Goal: Task Accomplishment & Management: Manage account settings

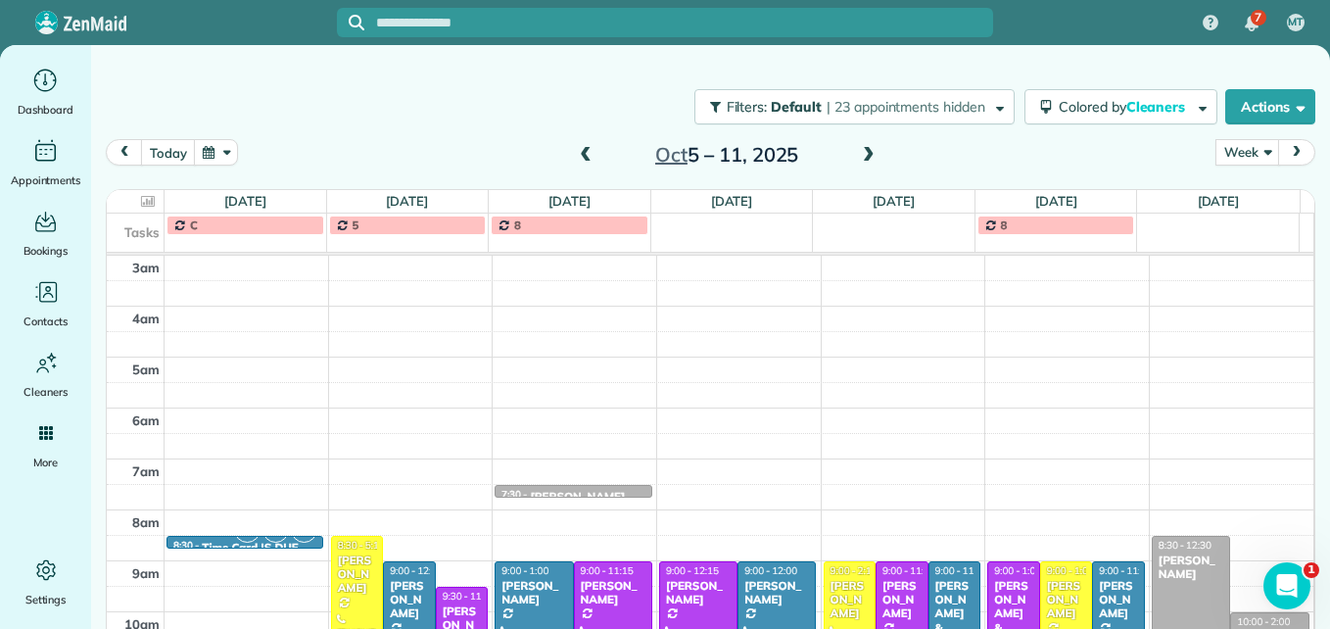
scroll to position [303, 0]
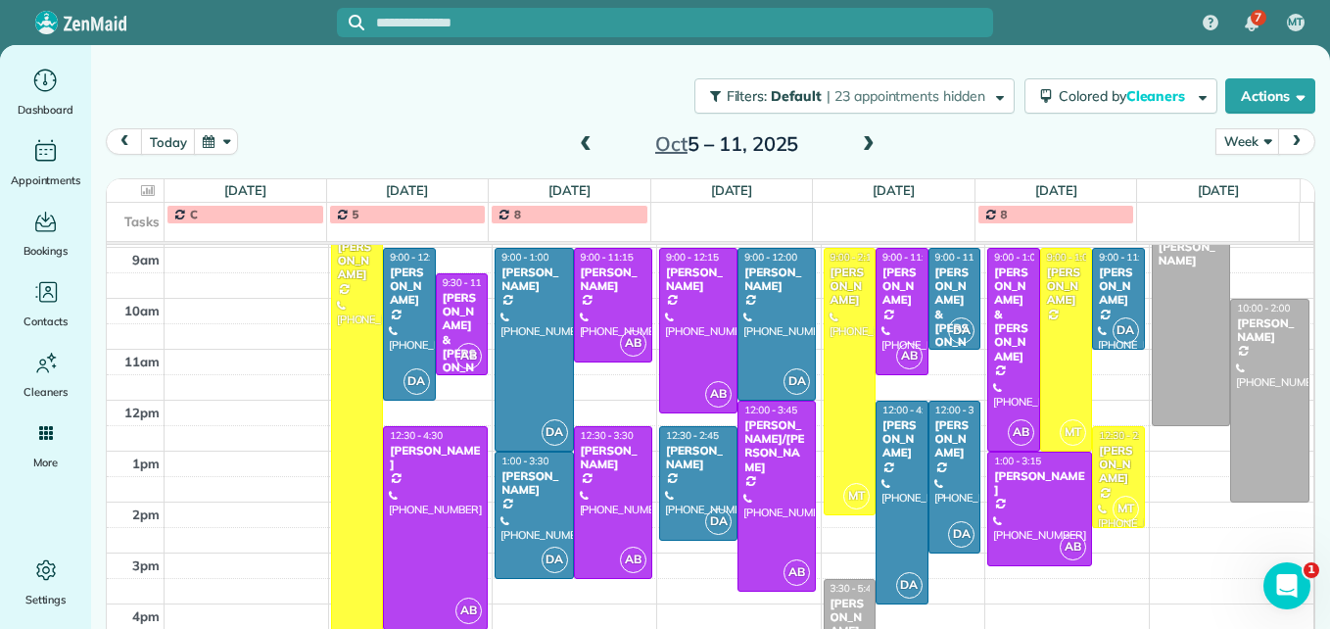
click at [583, 144] on span at bounding box center [586, 145] width 22 height 18
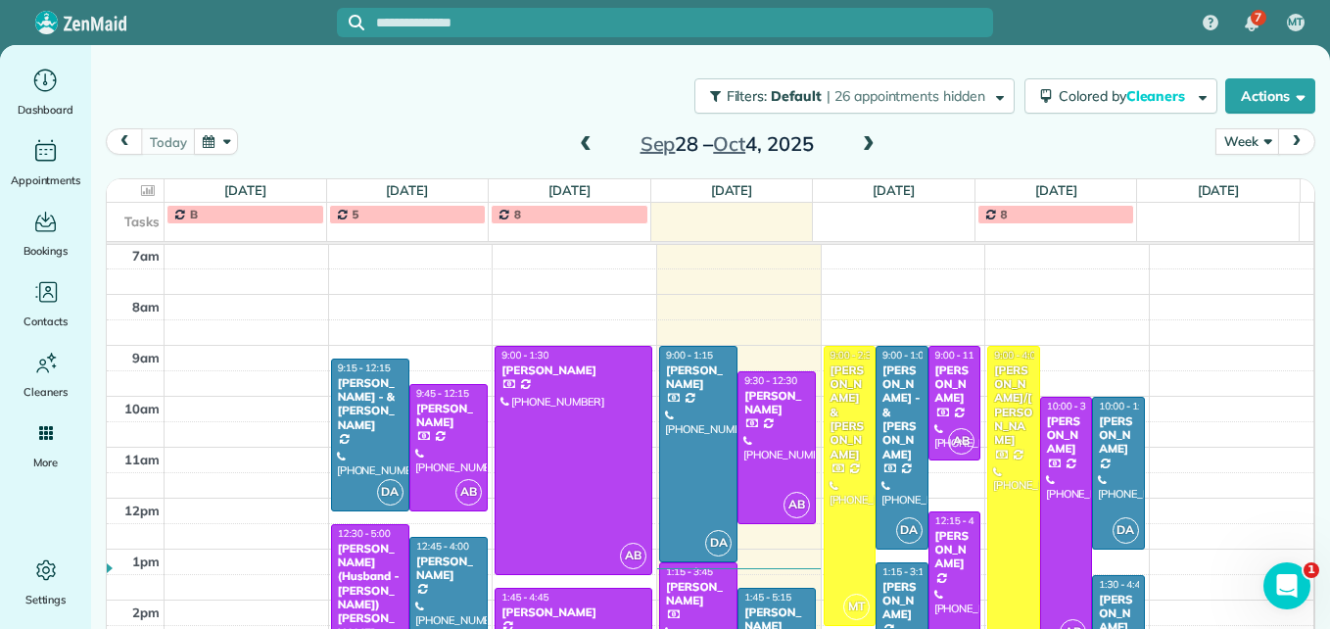
click at [583, 144] on span at bounding box center [586, 145] width 22 height 18
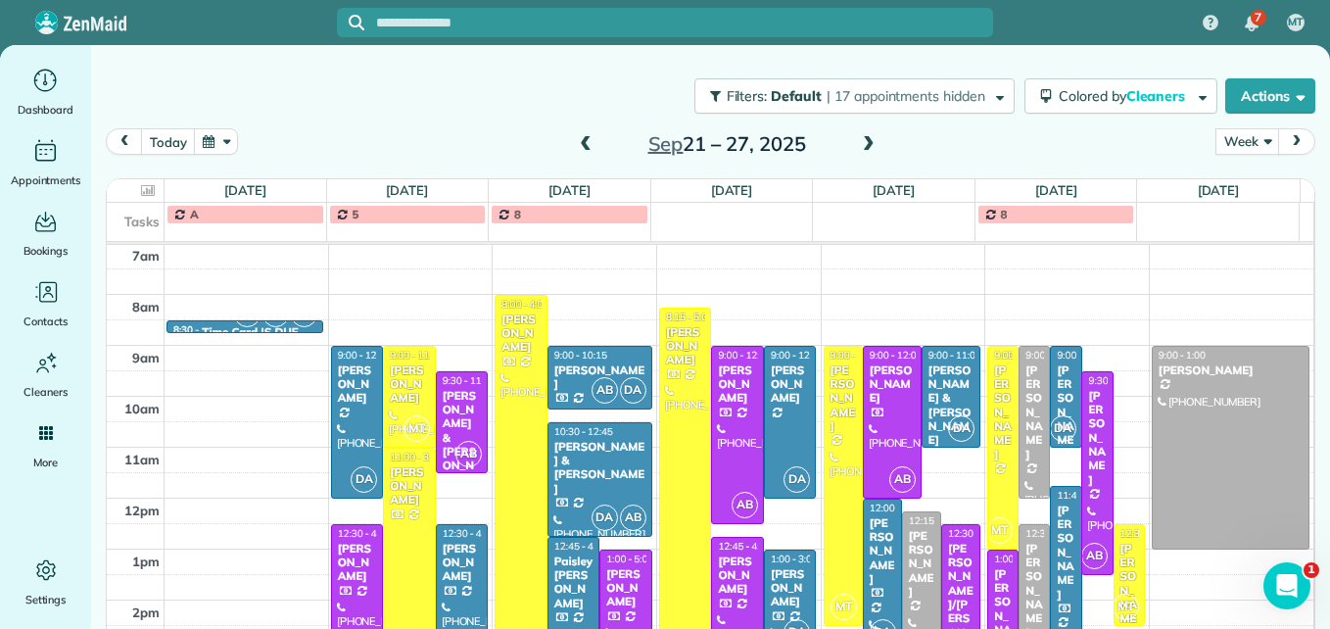
click at [583, 144] on span at bounding box center [586, 145] width 22 height 18
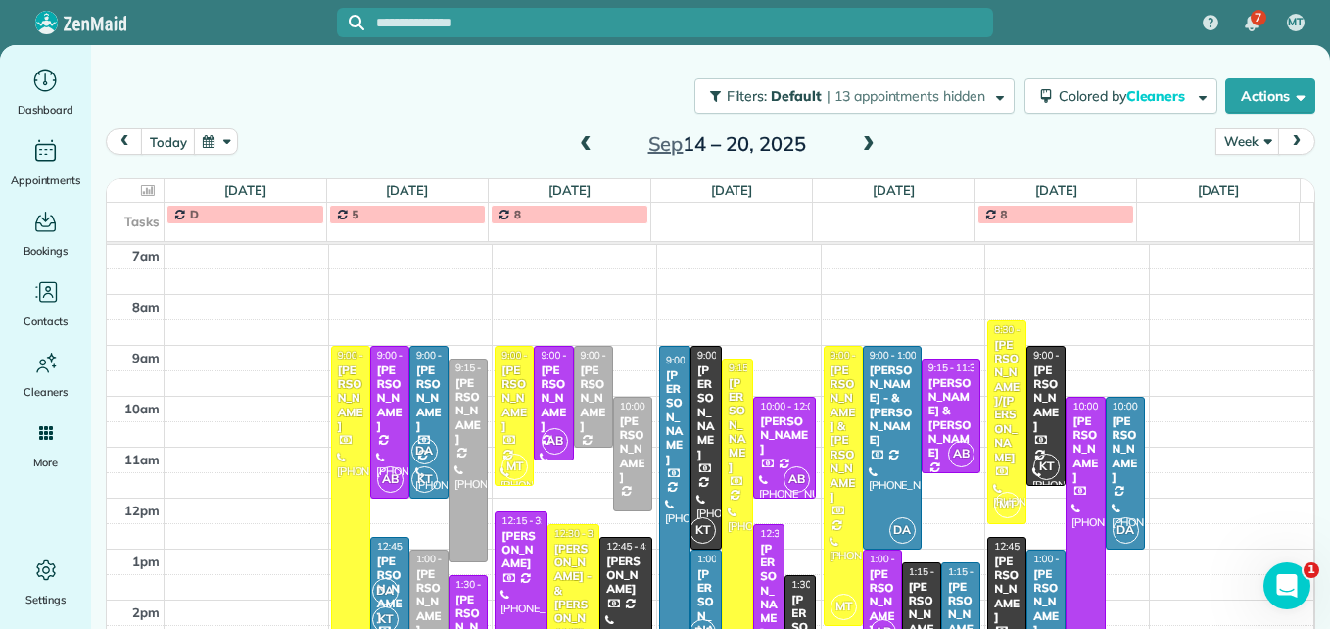
click at [583, 144] on span at bounding box center [586, 145] width 22 height 18
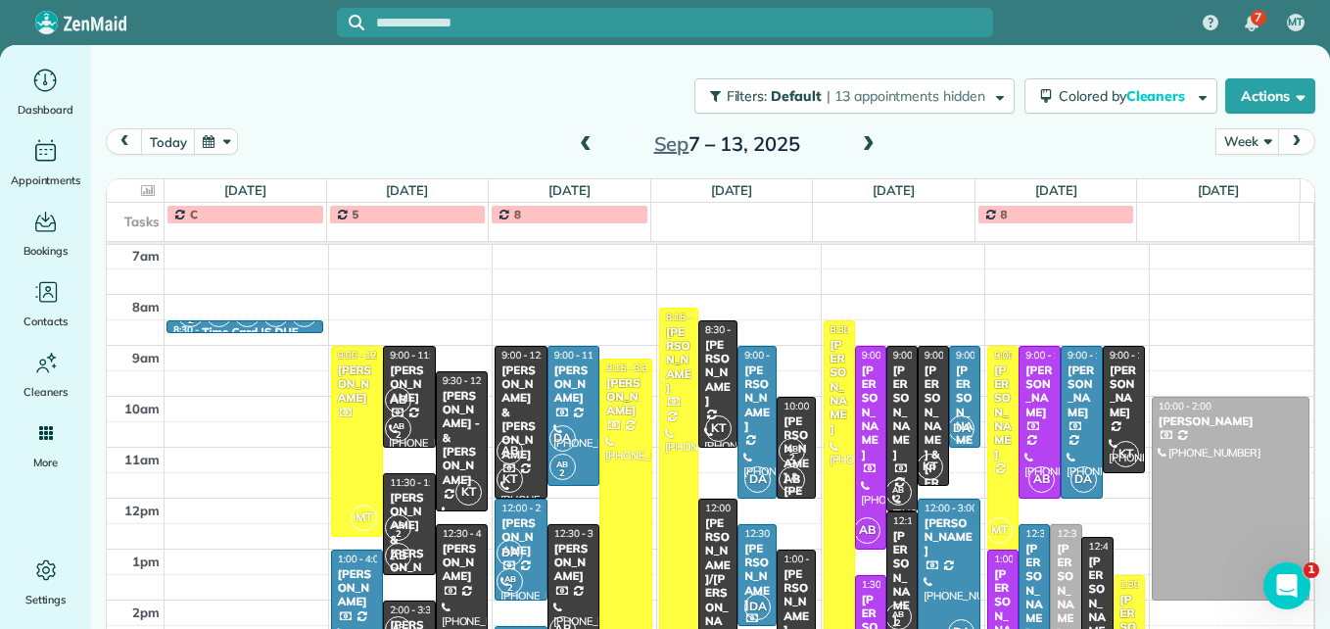
click at [583, 144] on span at bounding box center [586, 145] width 22 height 18
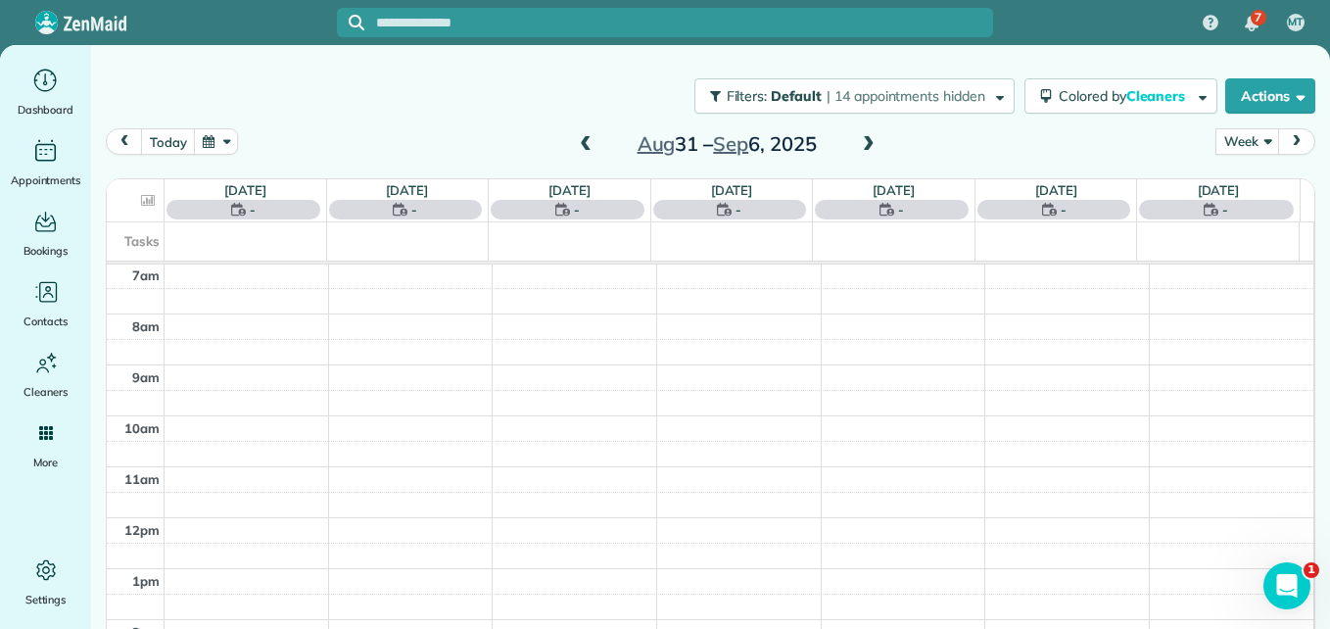
click at [578, 143] on span at bounding box center [586, 145] width 22 height 18
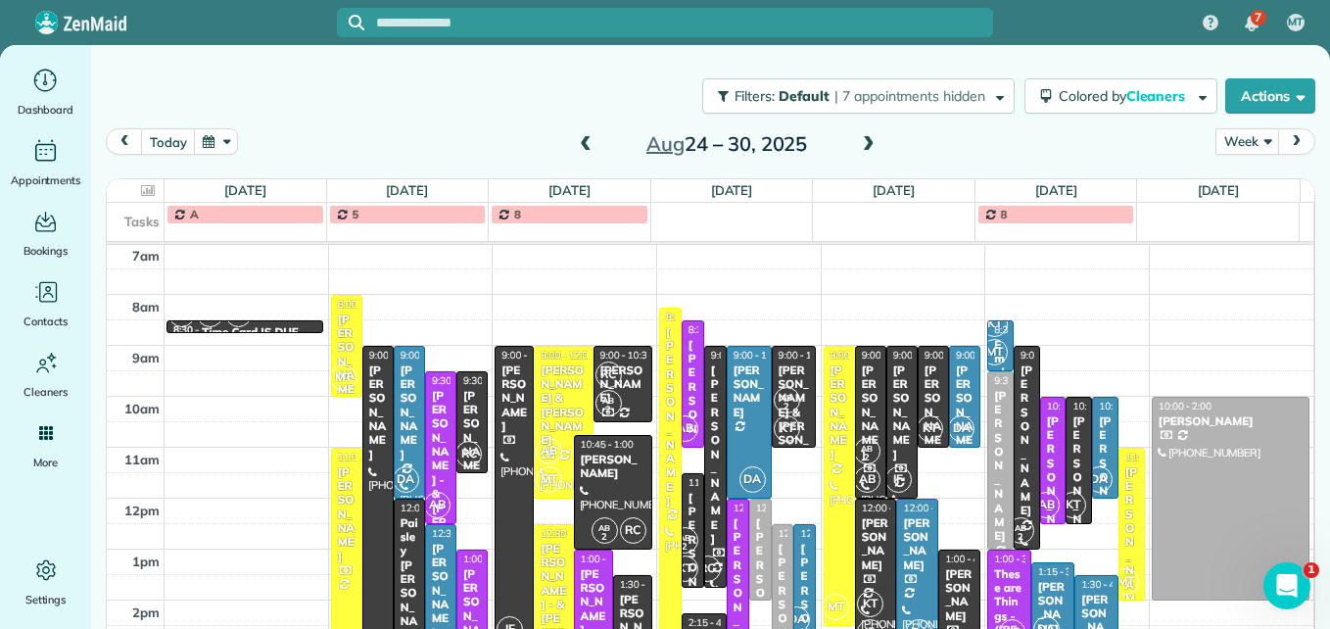
click at [863, 147] on span at bounding box center [869, 145] width 22 height 18
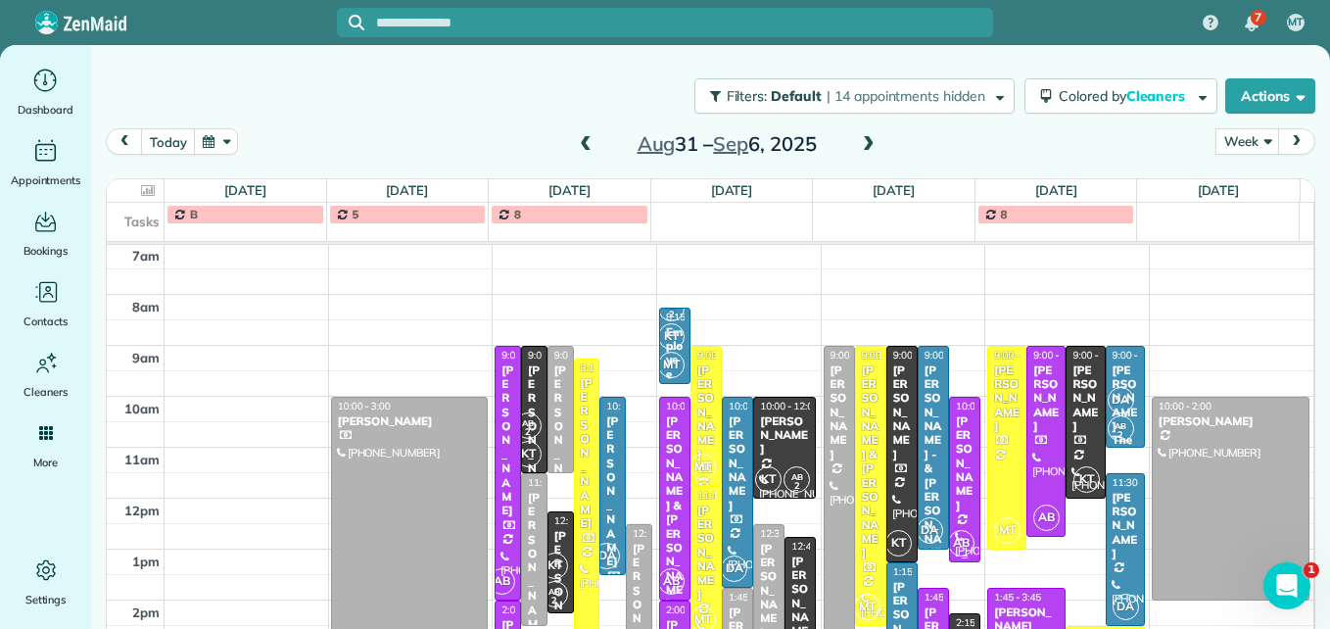
click at [954, 485] on div at bounding box center [964, 480] width 29 height 164
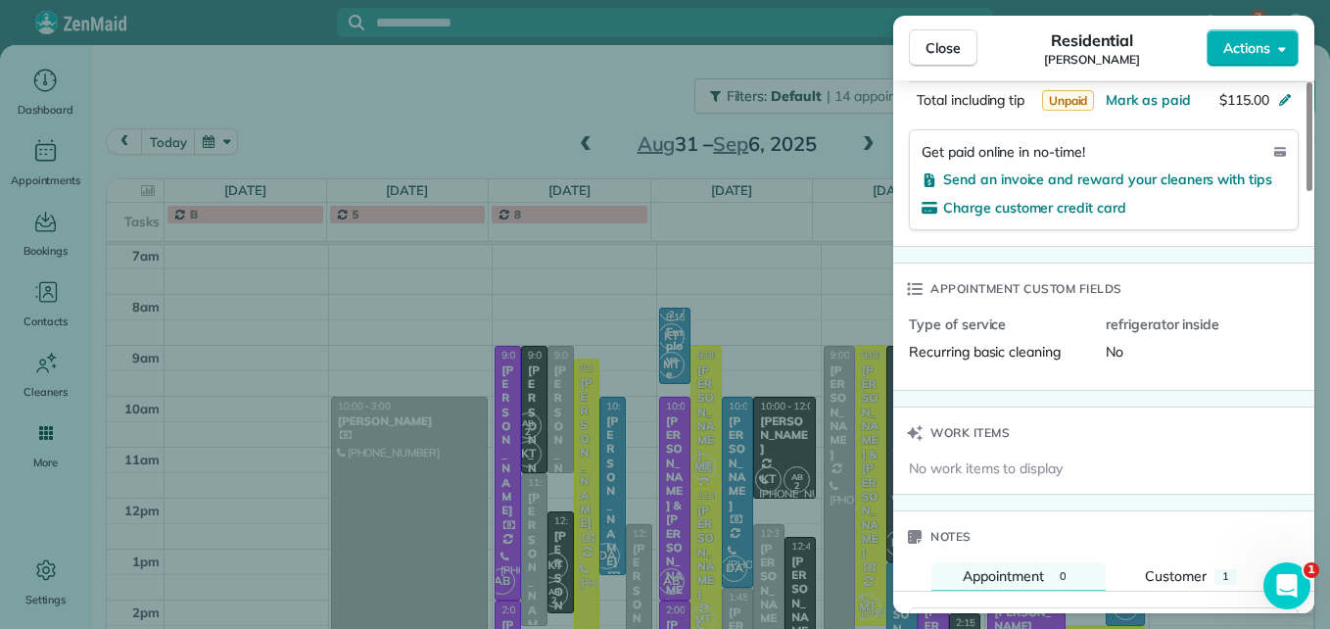
scroll to position [1475, 0]
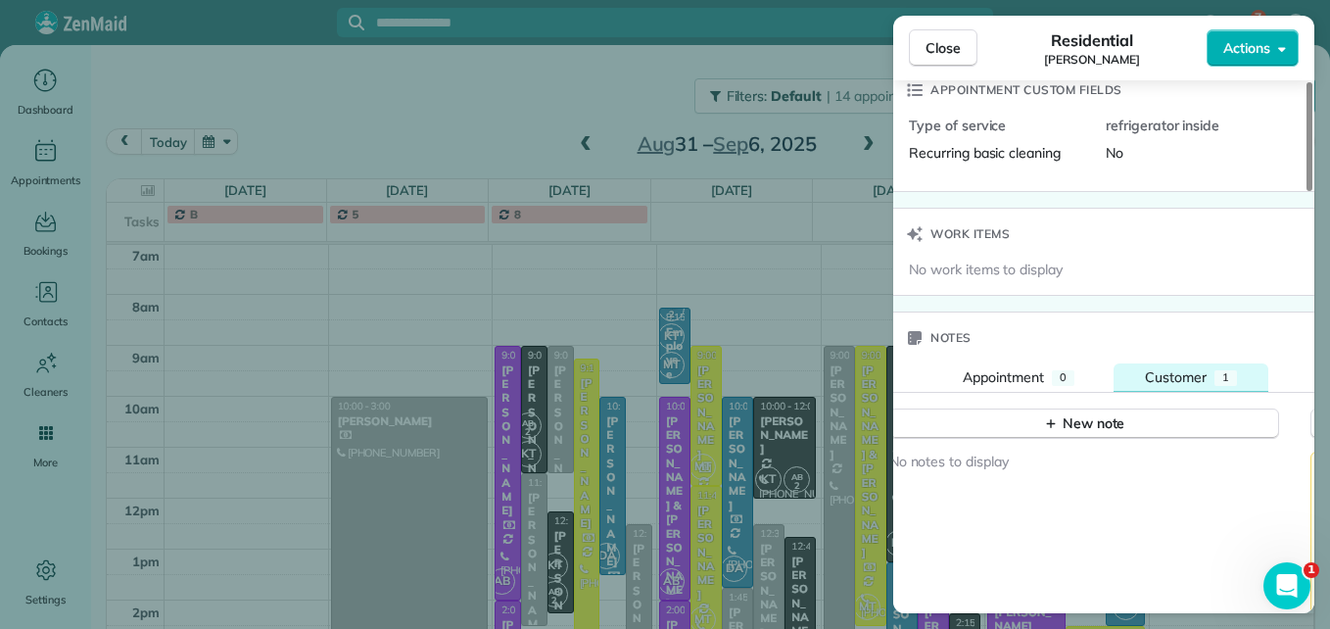
click at [1170, 385] on span "Customer" at bounding box center [1176, 377] width 62 height 18
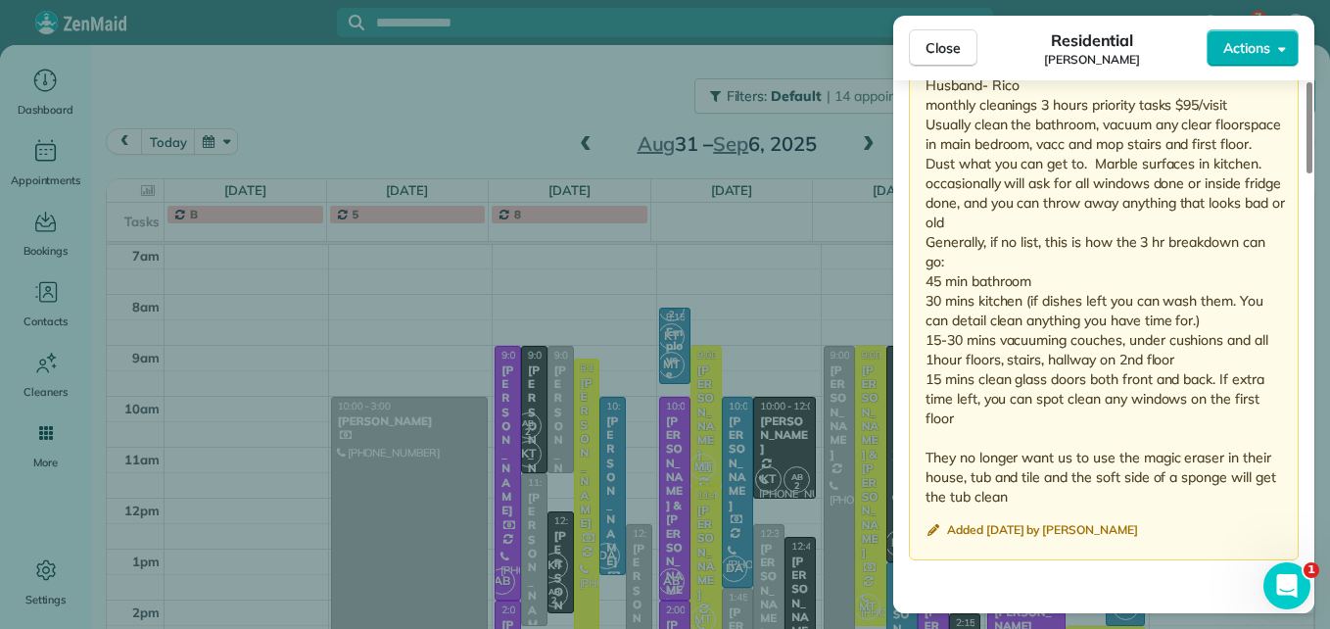
scroll to position [2074, 0]
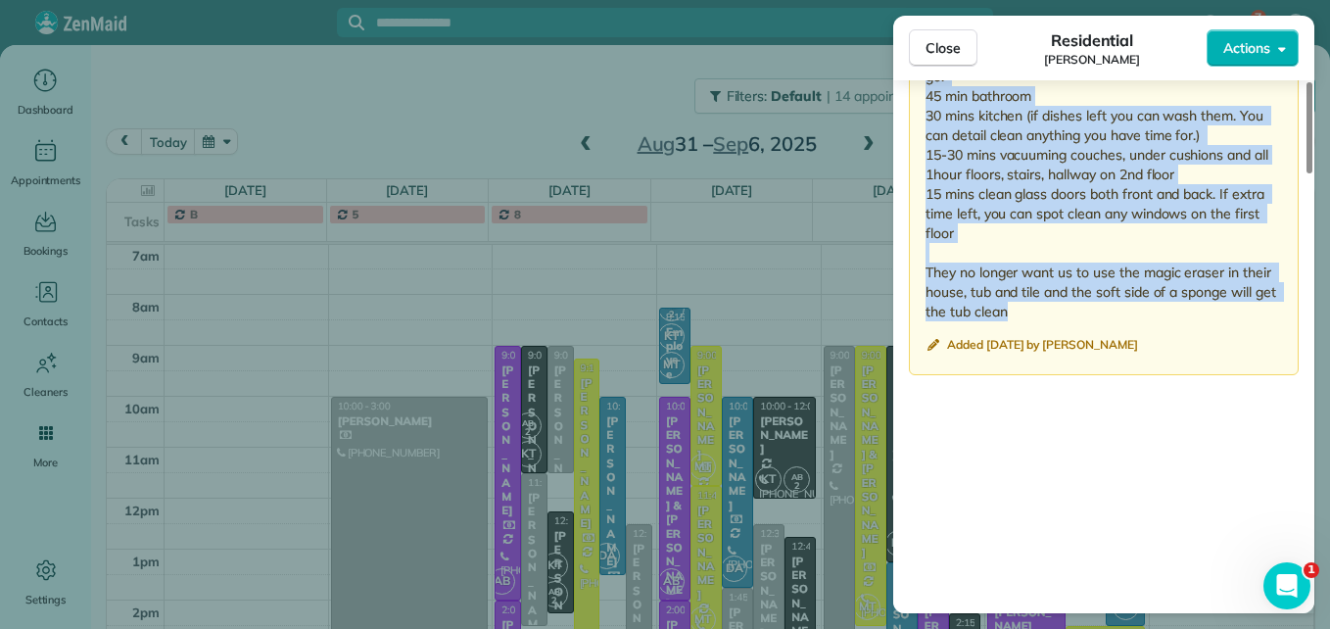
drag, startPoint x: 926, startPoint y: 228, endPoint x: 1196, endPoint y: 317, distance: 283.7
click at [1196, 317] on p "Husband- Rico monthly cleanings 3 hours priority tasks $95/visit Usually clean …" at bounding box center [1105, 105] width 360 height 431
drag, startPoint x: 1196, startPoint y: 317, endPoint x: 1029, endPoint y: 273, distance: 172.2
copy p "monthly cleanings 3 hours priority tasks $95/visit Usually clean the bathroom, …"
click at [938, 47] on span "Close" at bounding box center [942, 48] width 35 height 20
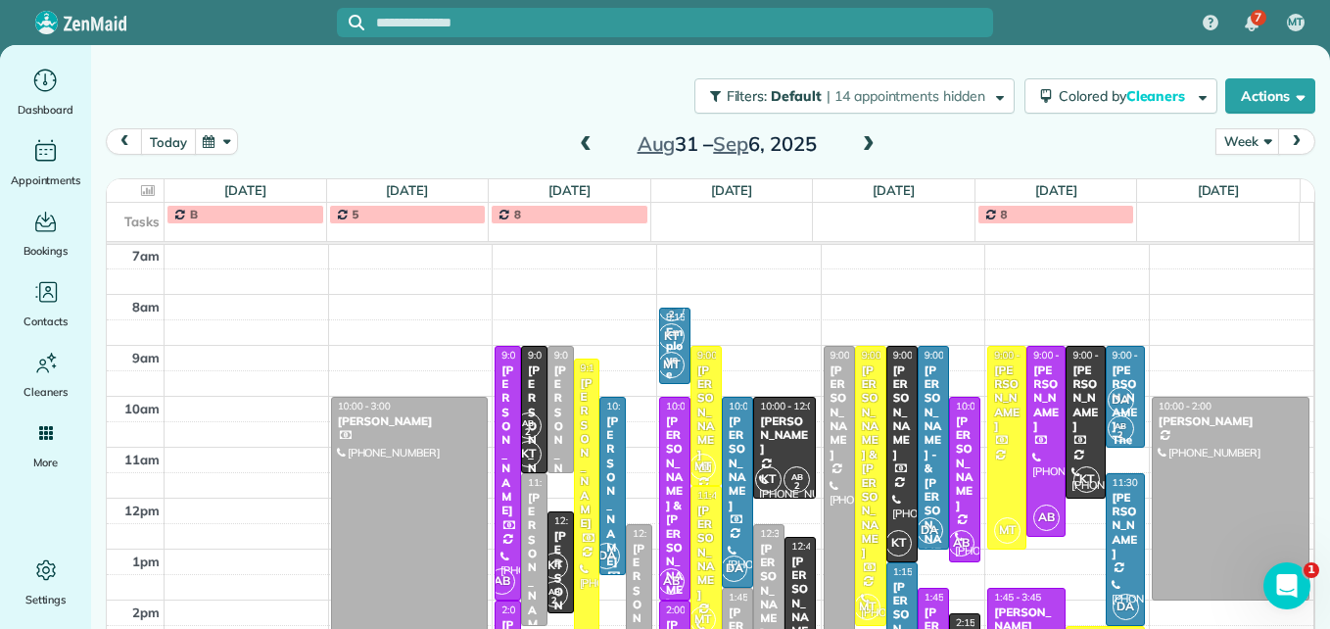
click at [165, 142] on button "today" at bounding box center [168, 141] width 54 height 26
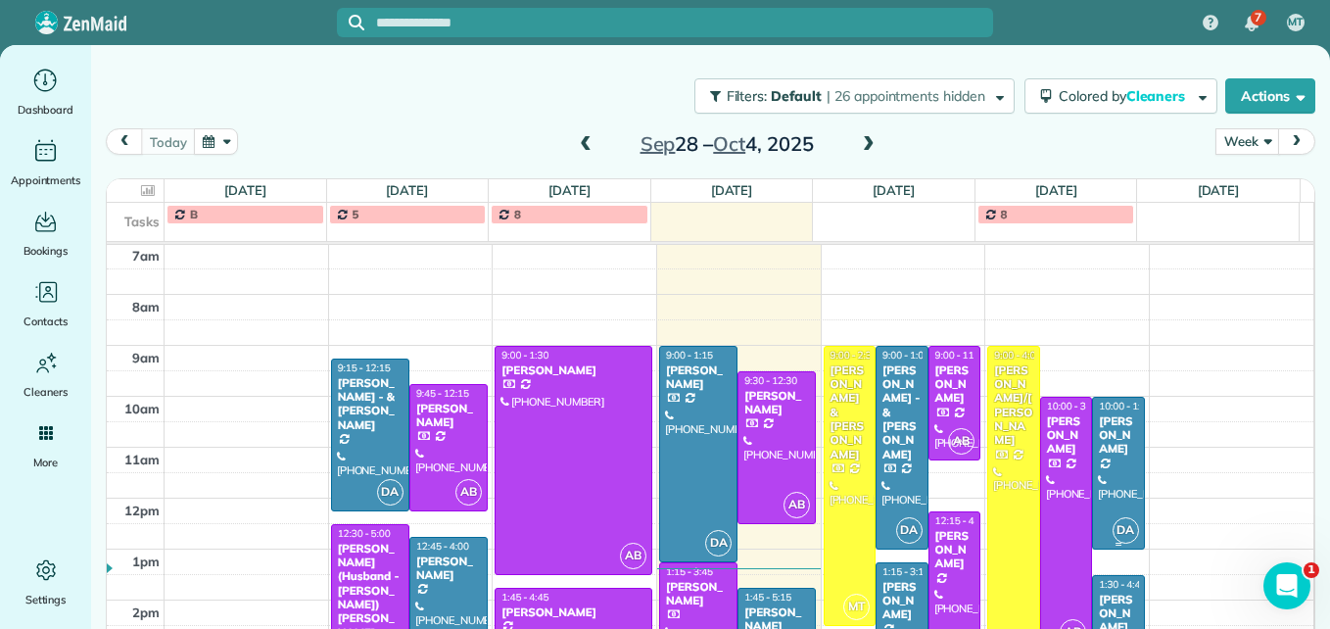
scroll to position [303, 0]
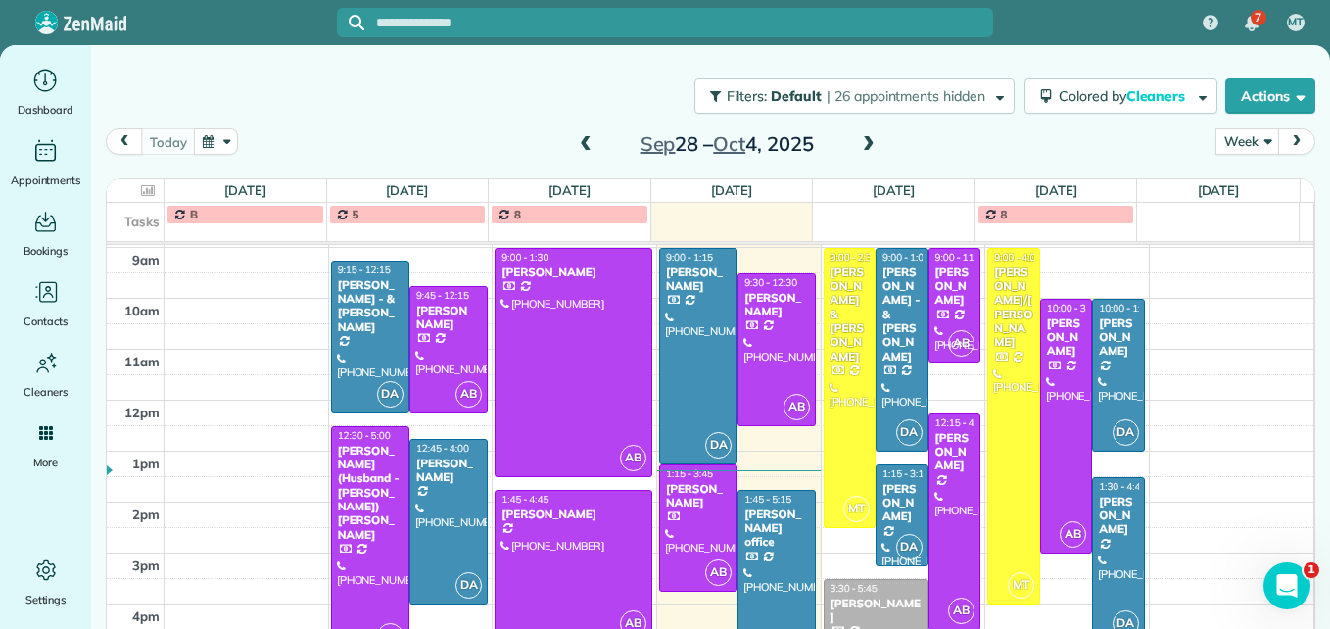
click at [858, 133] on span at bounding box center [869, 144] width 22 height 29
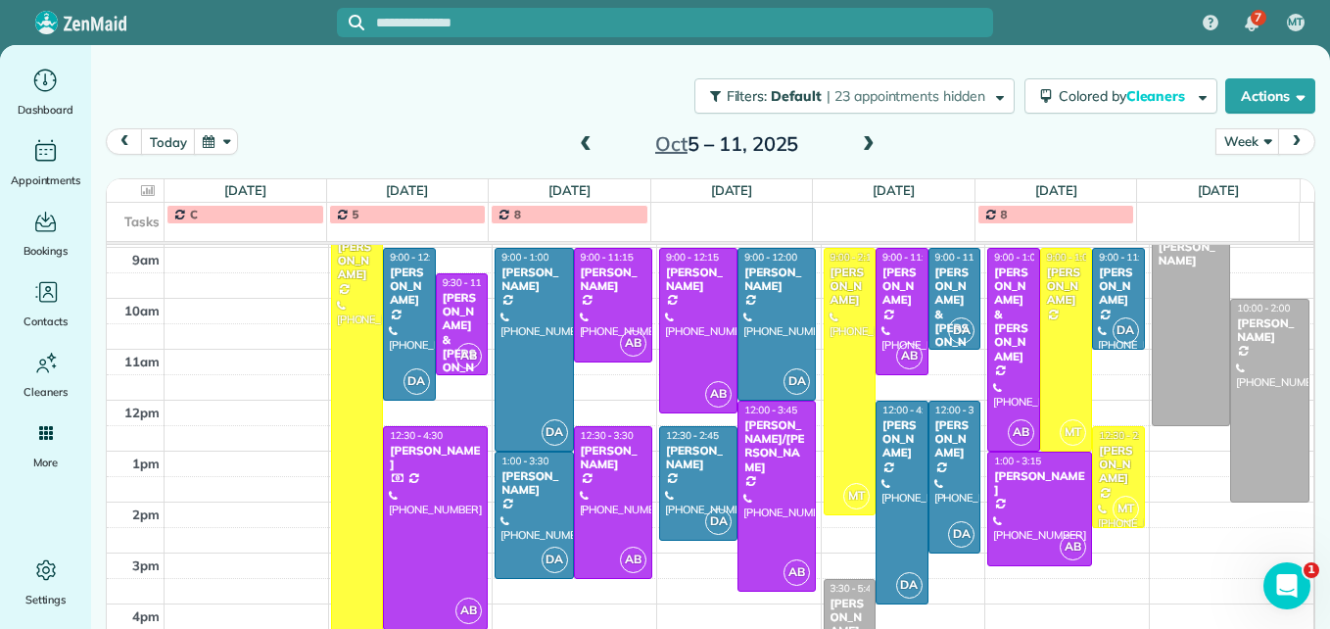
scroll to position [205, 0]
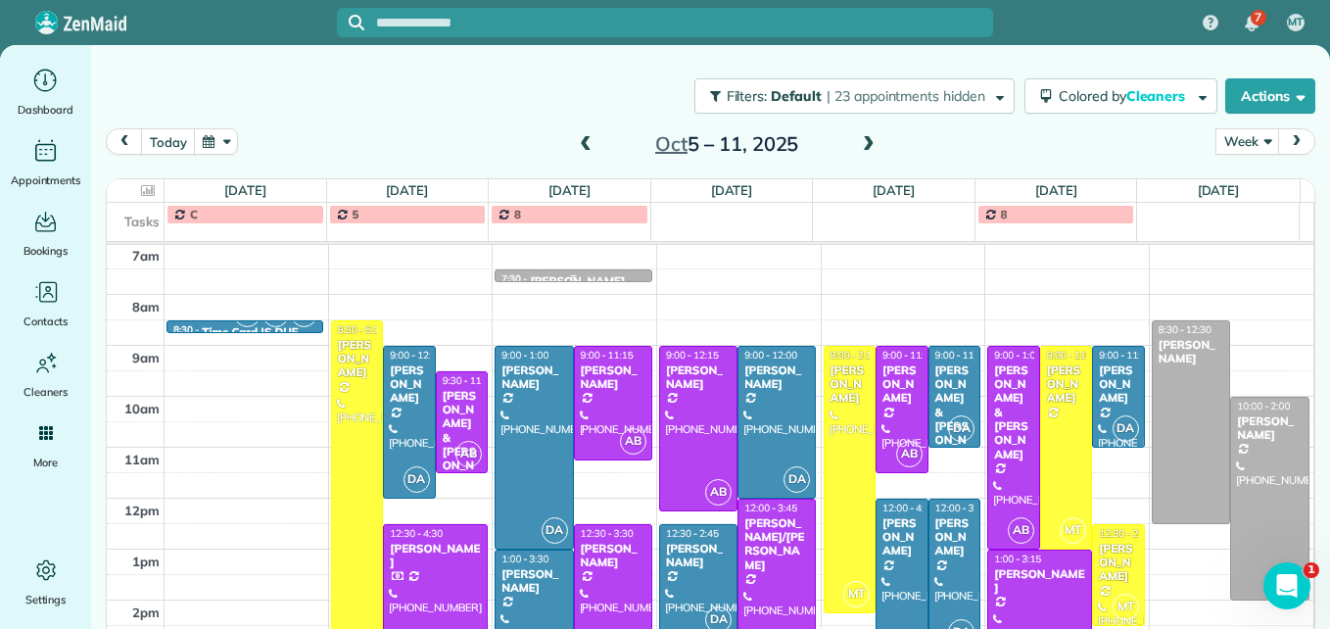
click at [584, 273] on div at bounding box center [573, 277] width 155 height 8
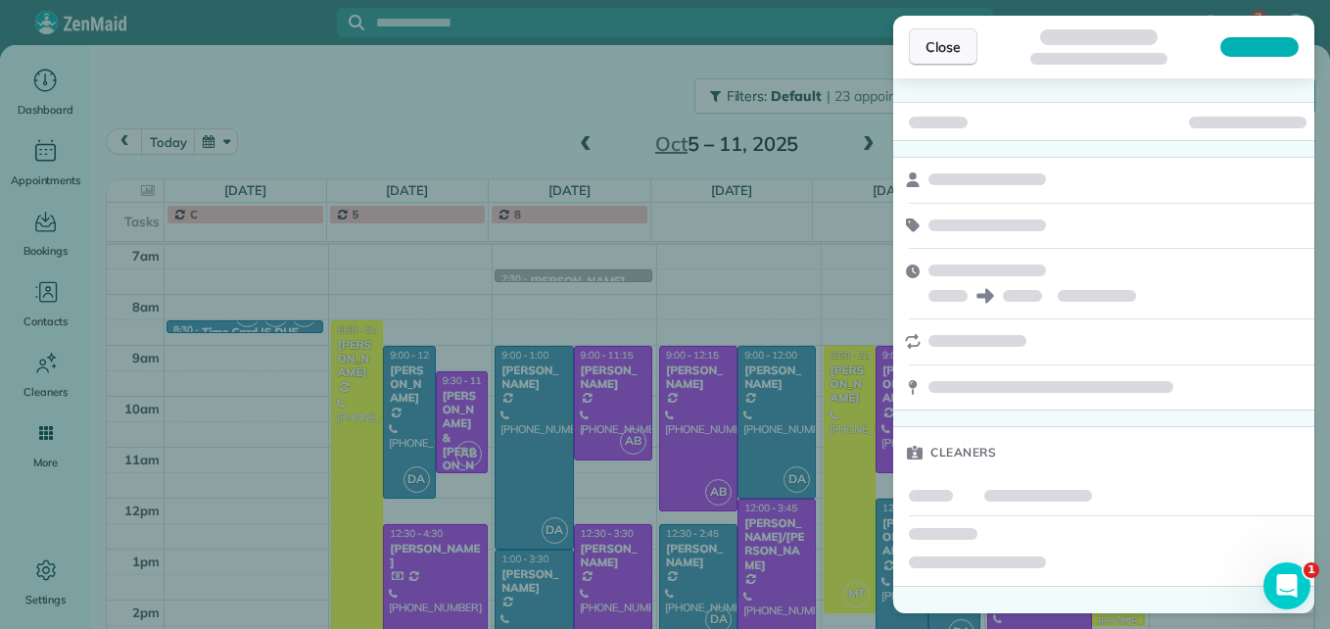
click at [960, 51] on span "Close" at bounding box center [942, 47] width 35 height 20
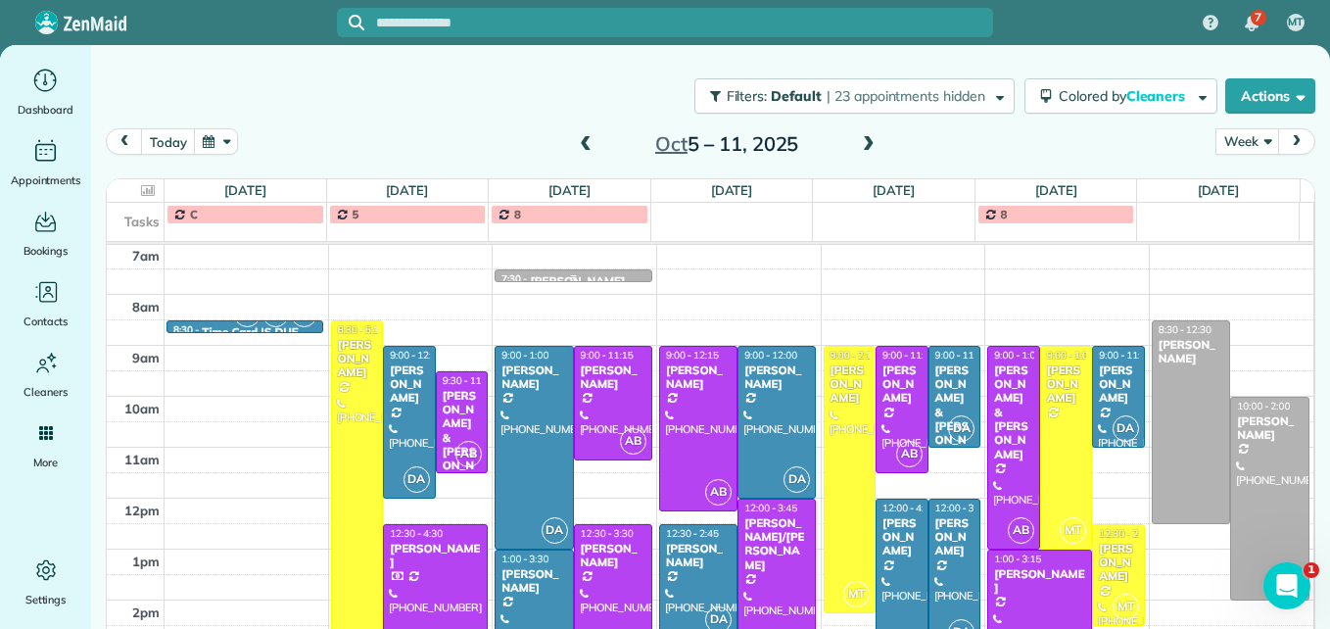
click at [621, 270] on div at bounding box center [573, 275] width 155 height 11
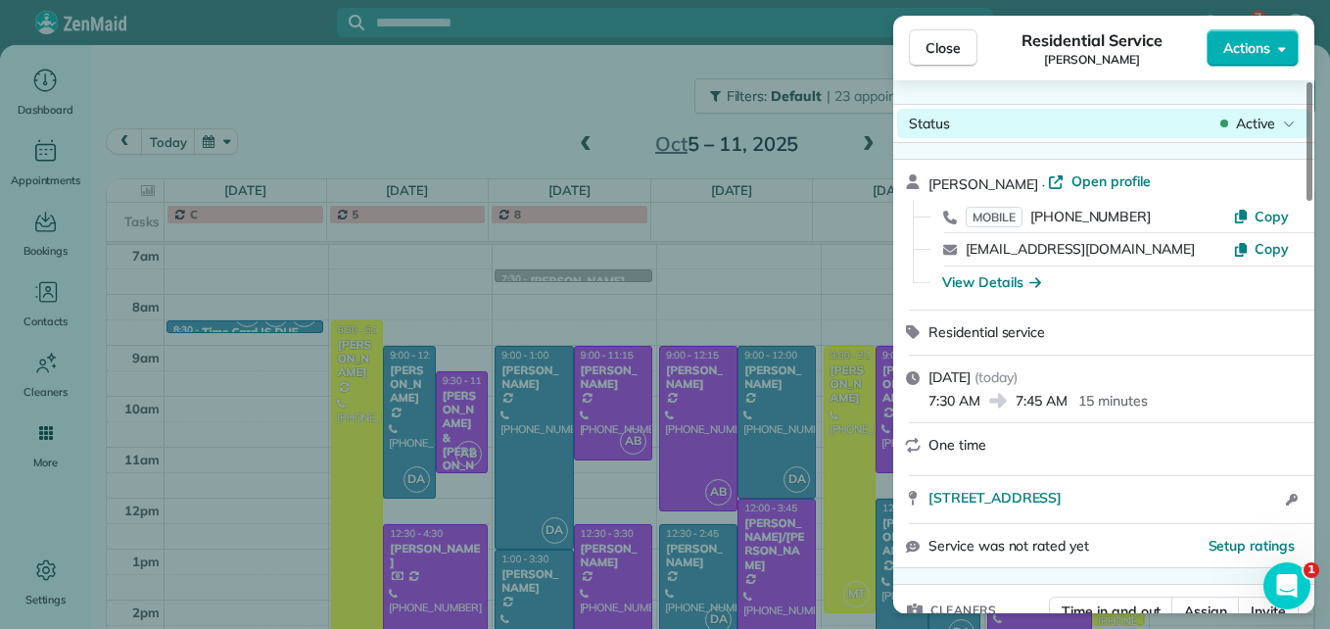
click at [1252, 125] on span "Active" at bounding box center [1255, 124] width 39 height 20
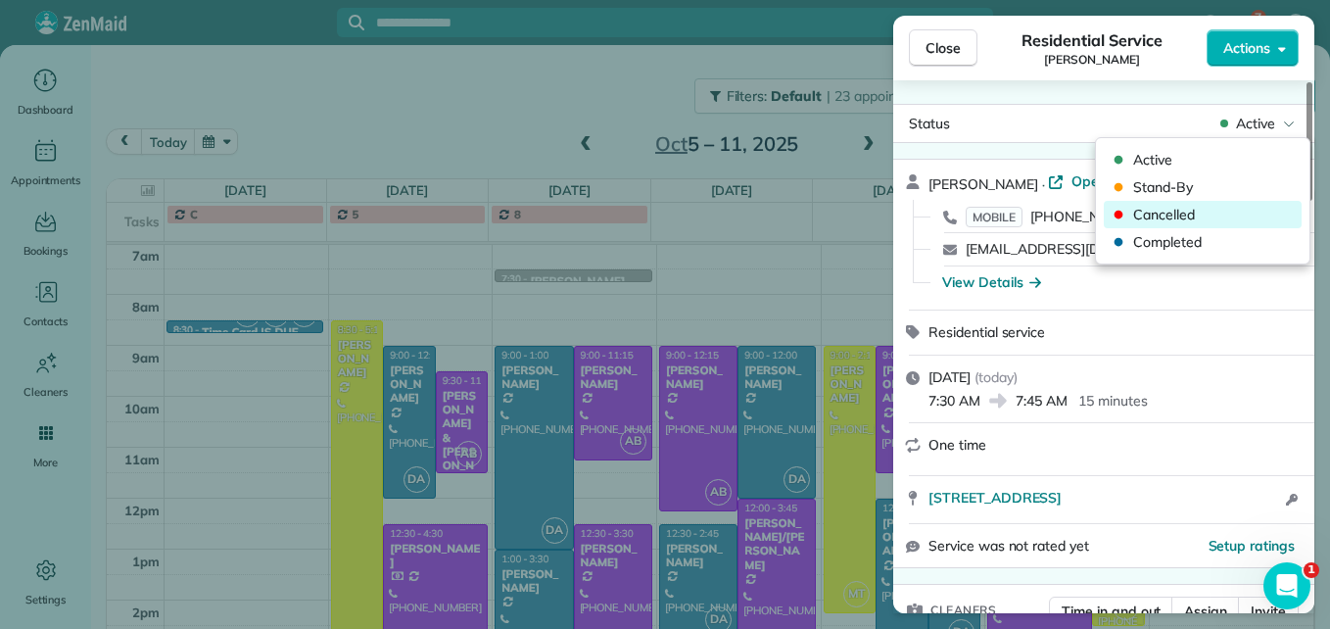
click at [1164, 207] on span "Cancelled" at bounding box center [1215, 215] width 165 height 20
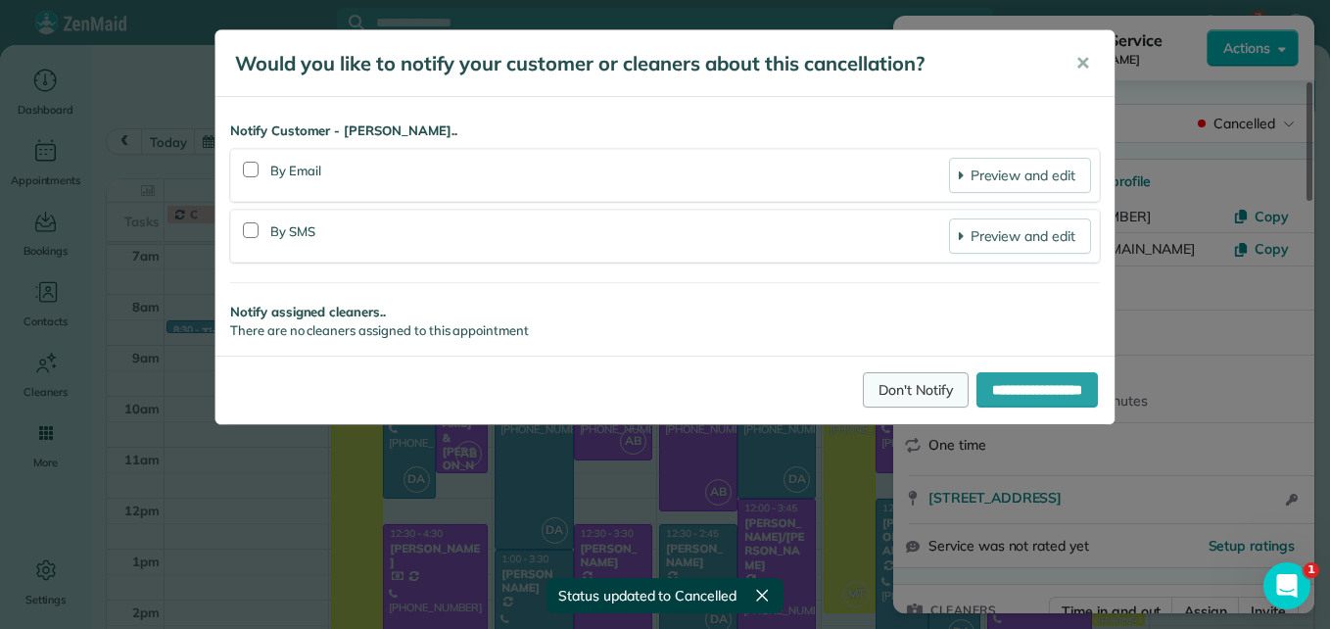
click at [901, 404] on link "Don't Notify" at bounding box center [916, 389] width 106 height 35
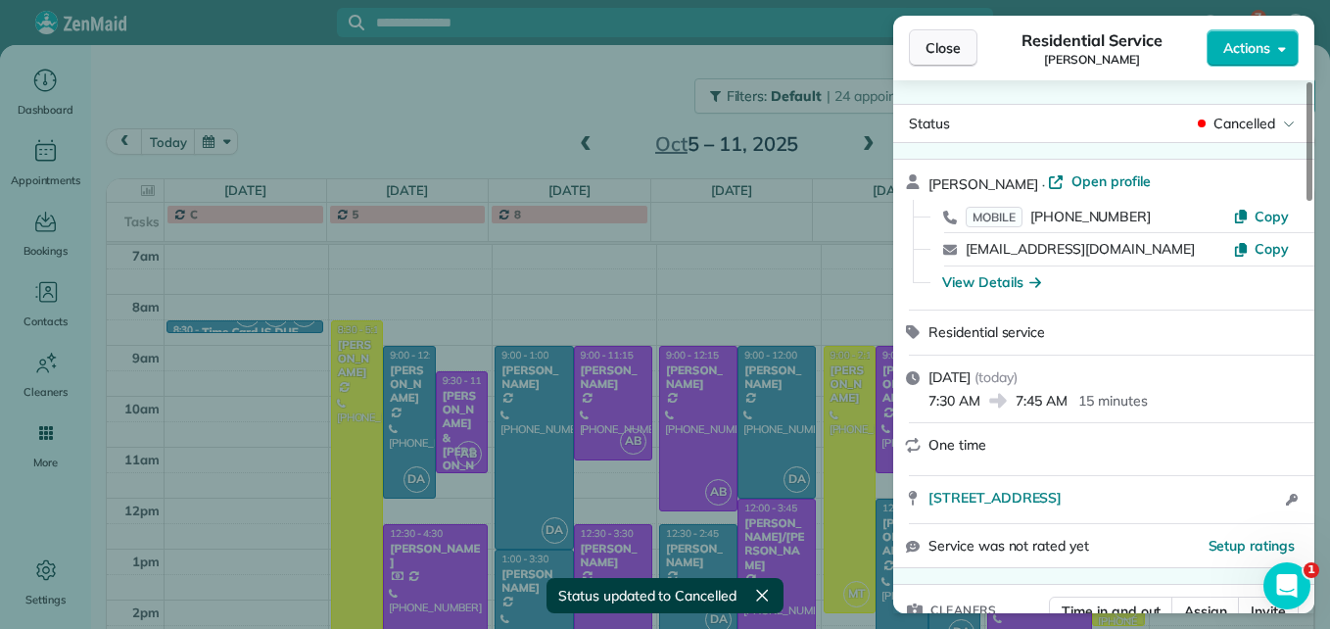
click at [945, 41] on span "Close" at bounding box center [942, 48] width 35 height 20
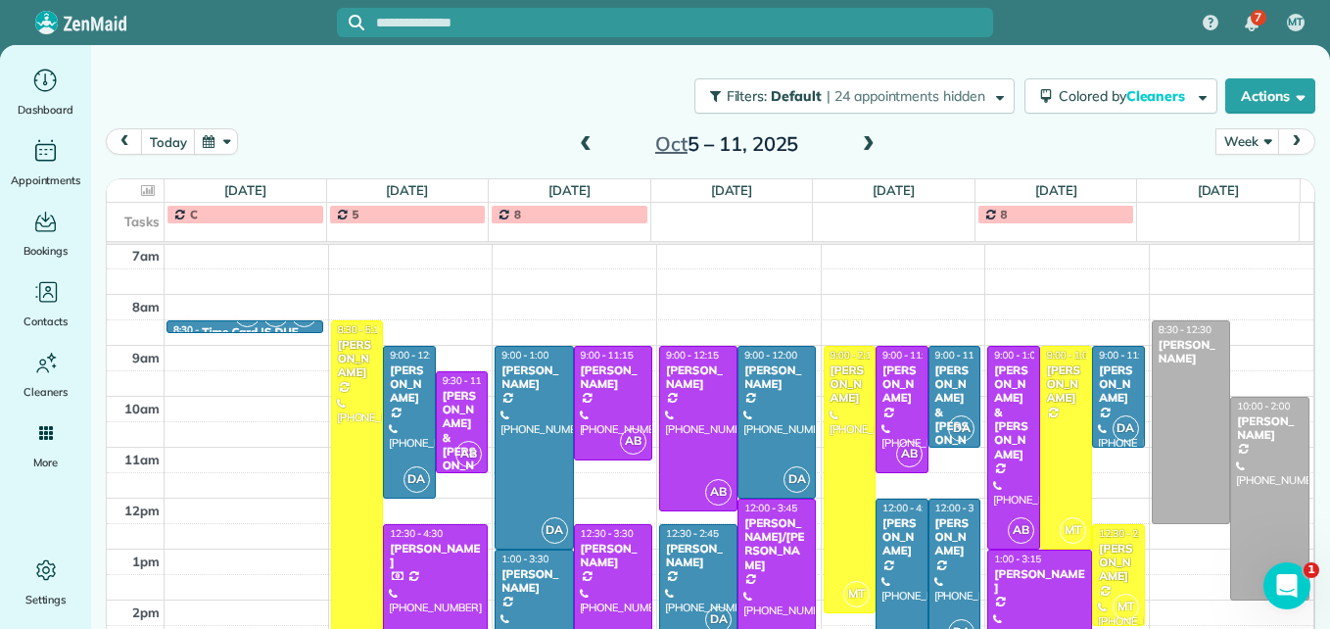
scroll to position [303, 0]
